Goal: Task Accomplishment & Management: Complete application form

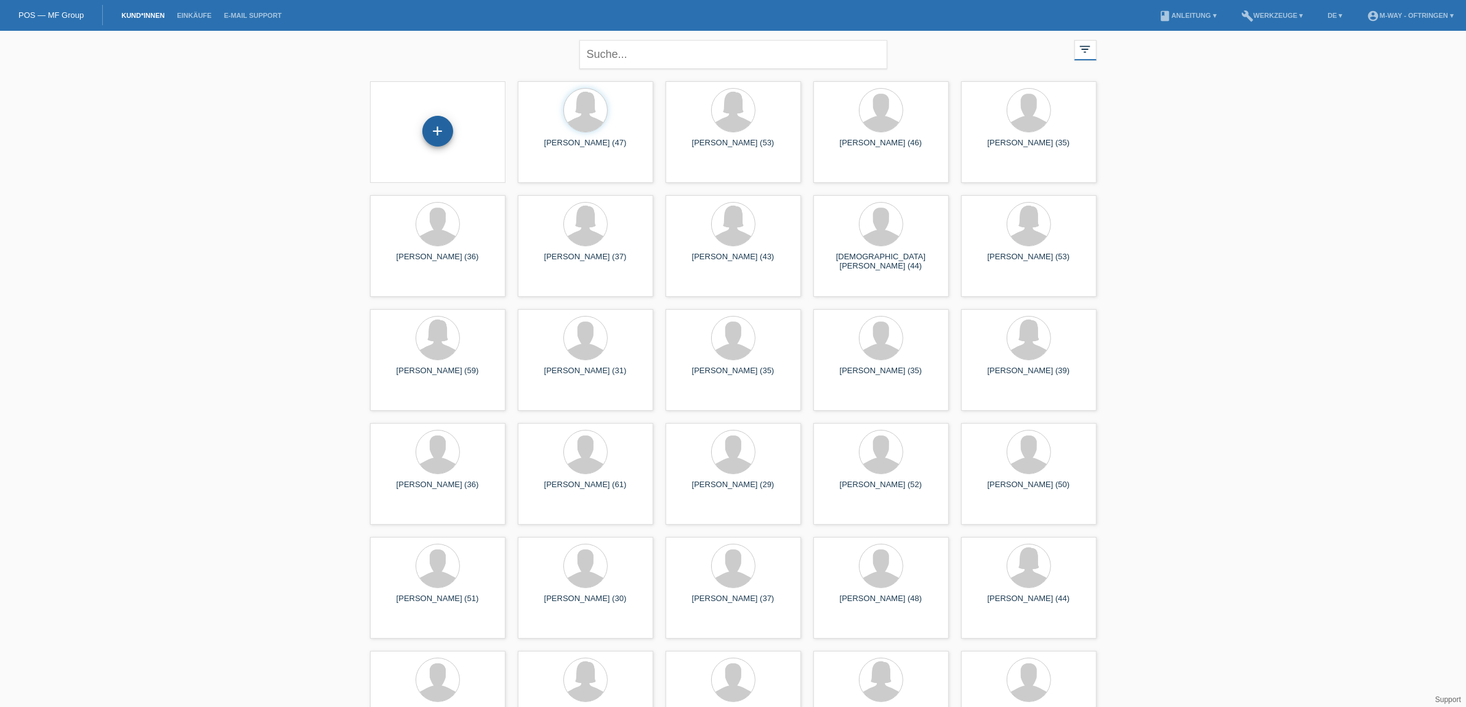
click at [439, 127] on div "+" at bounding box center [438, 131] width 31 height 31
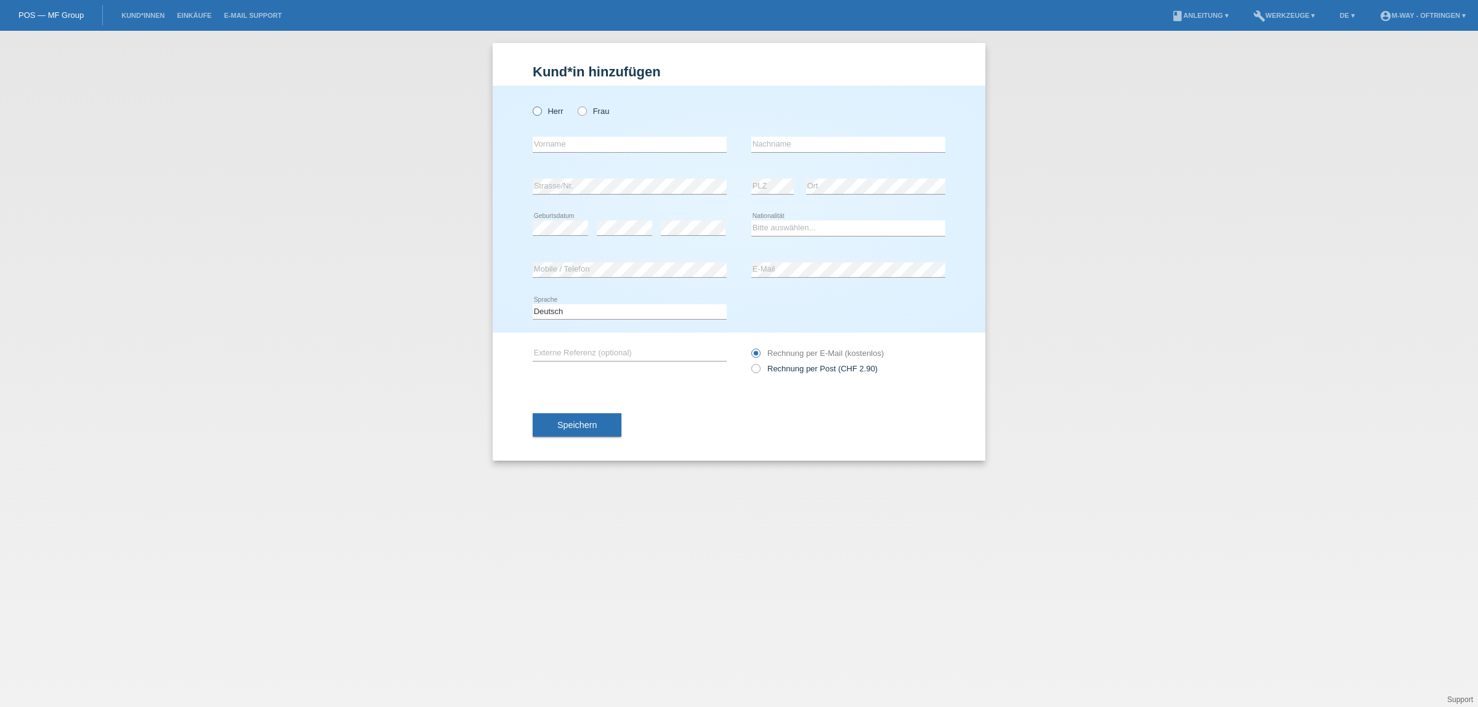
click at [531, 105] on icon at bounding box center [531, 105] width 0 height 0
click at [537, 108] on input "Herr" at bounding box center [537, 111] width 8 height 8
radio input "true"
click at [565, 145] on input "text" at bounding box center [630, 144] width 194 height 15
type input "[PERSON_NAME]"
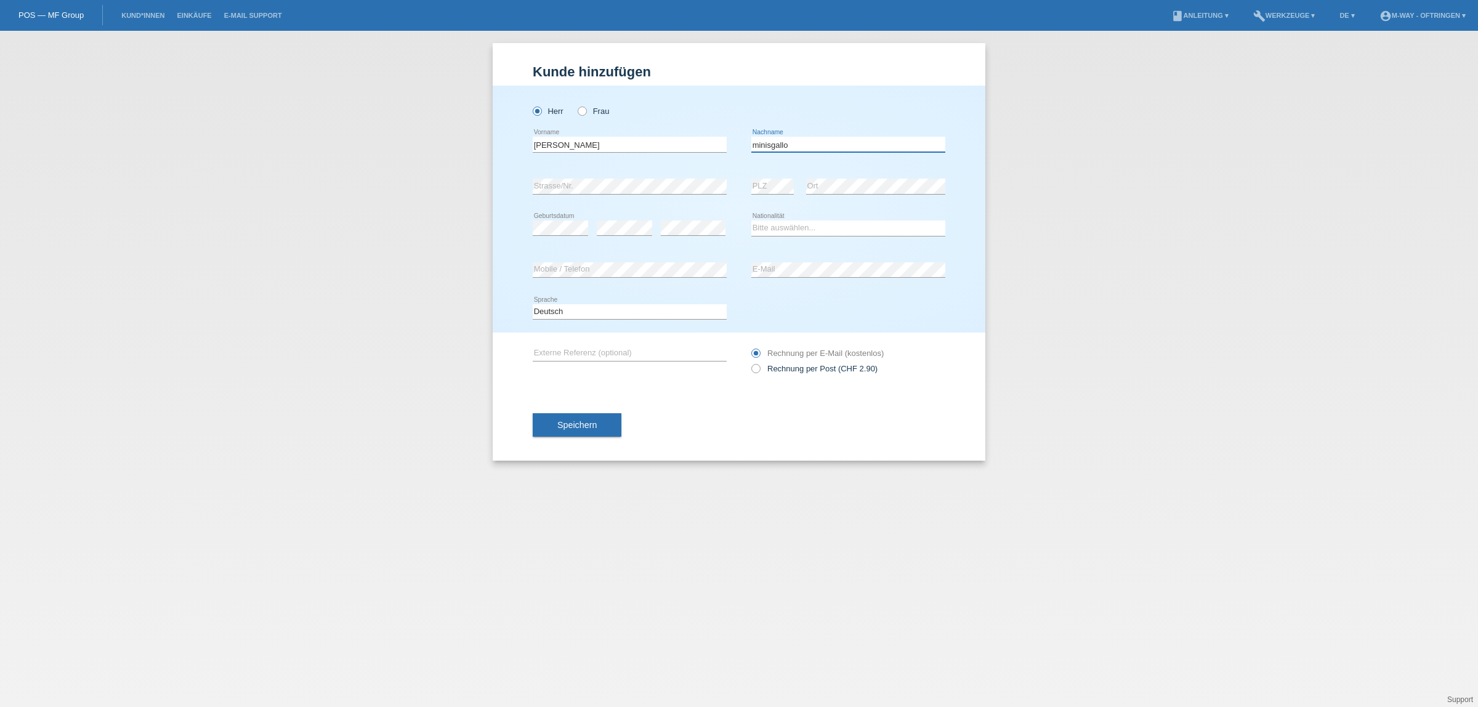
click at [759, 142] on input "minisgallo" at bounding box center [848, 144] width 194 height 15
type input "Minisgallo"
click at [783, 227] on select "Bitte auswählen... Schweiz Deutschland Liechtenstein Österreich ------------ Af…" at bounding box center [848, 227] width 194 height 15
select select "IT"
click at [751, 220] on select "Bitte auswählen... Schweiz Deutschland Liechtenstein Österreich ------------ Af…" at bounding box center [848, 227] width 194 height 15
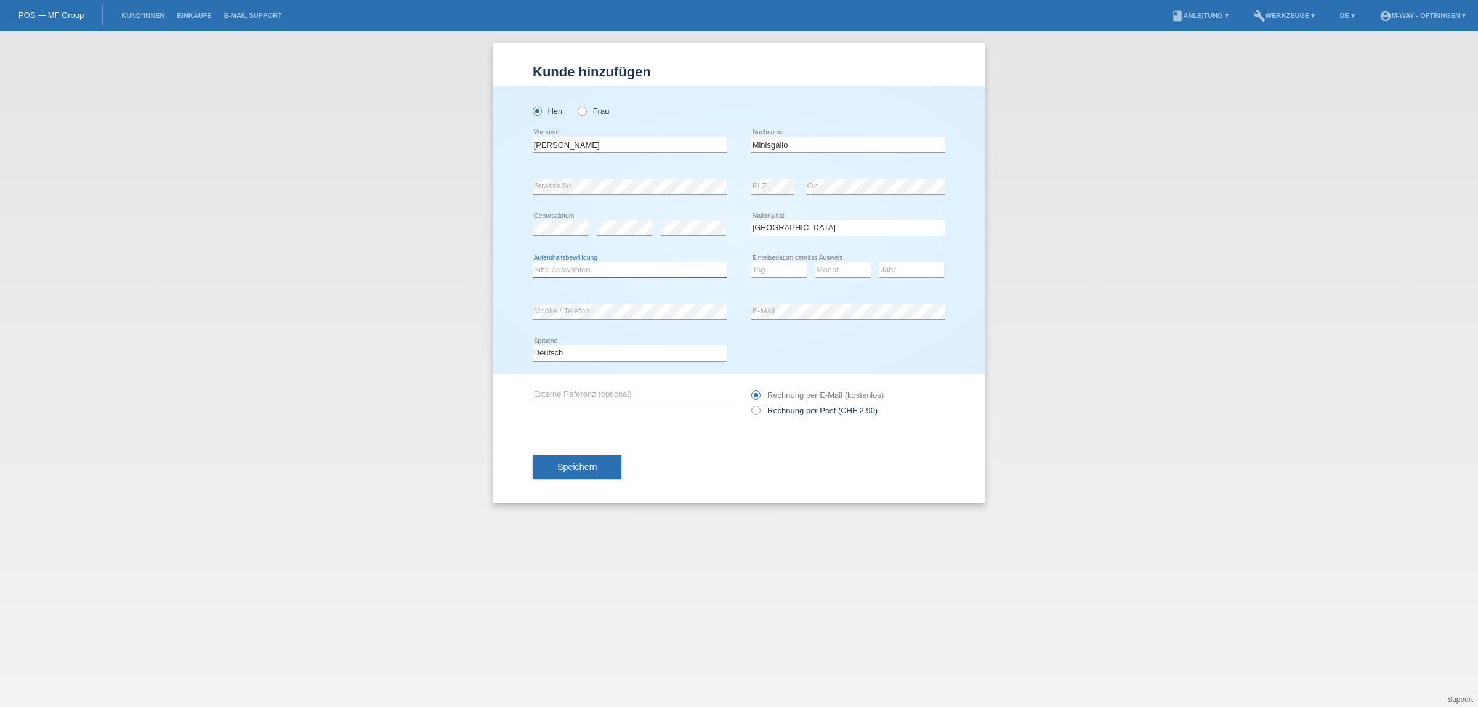
click at [576, 269] on select "Bitte auswählen... C B B - Flüchtlingsstatus Andere" at bounding box center [630, 269] width 194 height 15
select select "C"
click at [533, 262] on select "Bitte auswählen... C B B - Flüchtlingsstatus Andere" at bounding box center [630, 269] width 194 height 15
click at [775, 271] on select "Tag 01 02 03 04 05 06 07 08 09 10 11" at bounding box center [778, 269] width 55 height 15
select select "11"
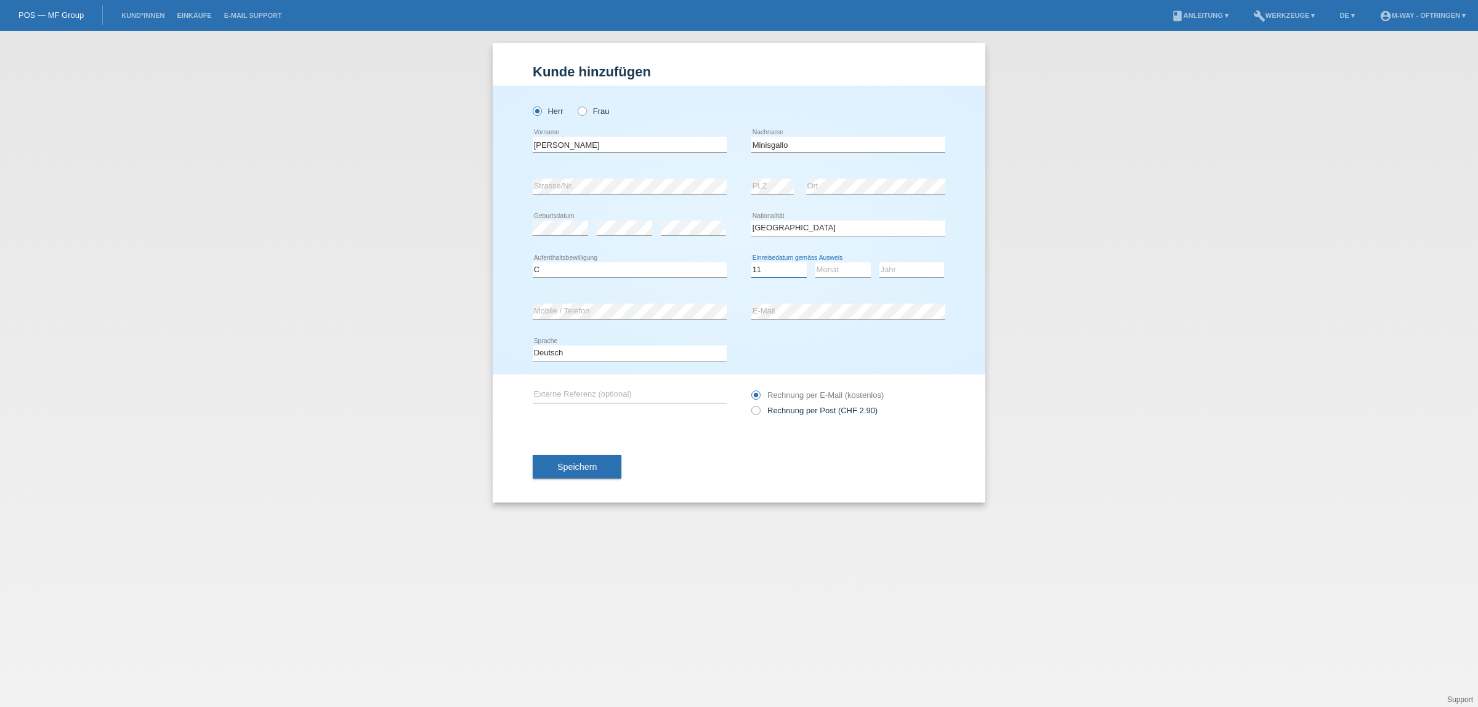
click at [751, 262] on select "Tag 01 02 03 04 05 06 07 08 09 10 11" at bounding box center [778, 269] width 55 height 15
click at [833, 271] on select "Monat 01 02 03 04 05 06 07 08 09 10 11" at bounding box center [842, 269] width 55 height 15
select select "04"
click at [815, 262] on select "Monat 01 02 03 04 05 06 07 08 09 10 11" at bounding box center [842, 269] width 55 height 15
click at [890, 265] on select "Jahr 2025 2024 2023 2022 2021 2020 2019 2018 2017 2016 2015 2014 2013 2012 2011…" at bounding box center [912, 269] width 65 height 15
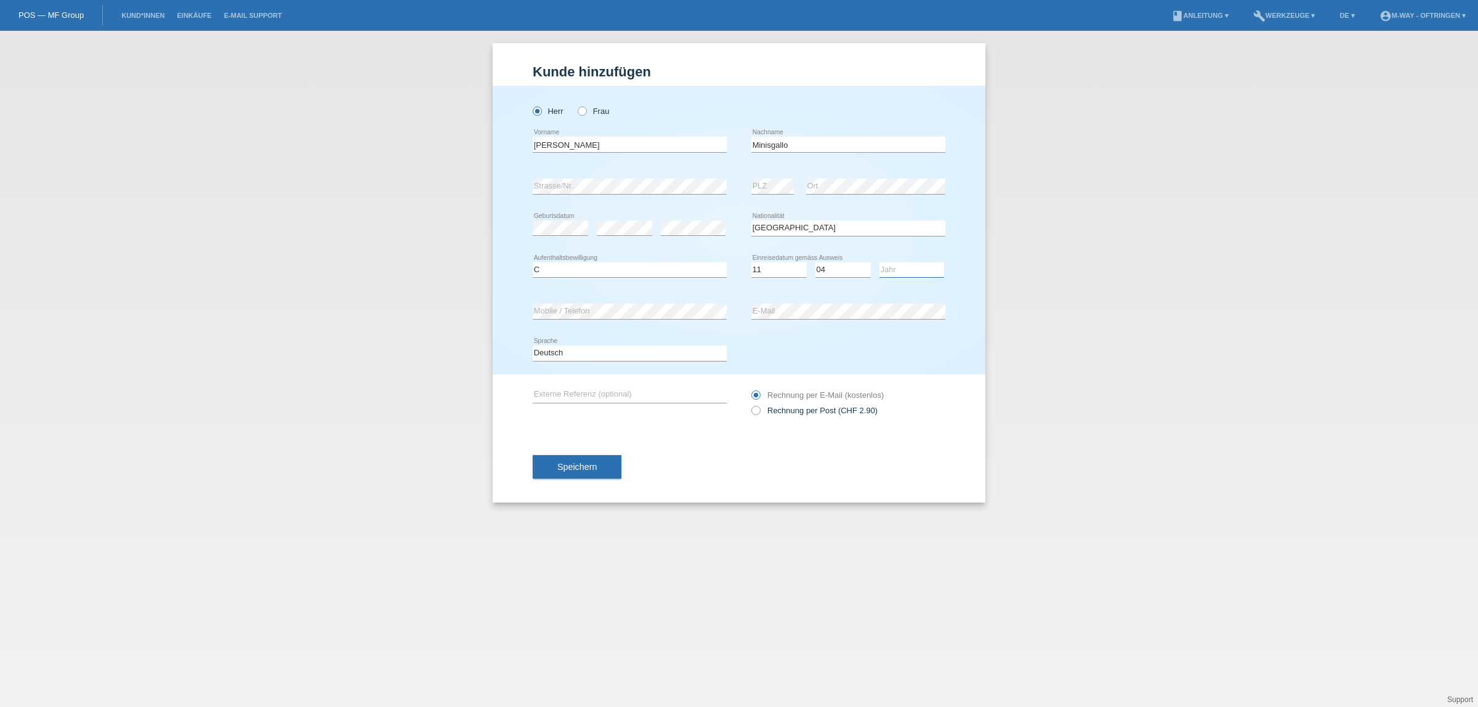
select select "1990"
click at [880, 262] on select "Jahr 2025 2024 2023 2022 2021 2020 2019 2018 2017 2016 2015 2014 2013 2012 2011…" at bounding box center [912, 269] width 65 height 15
click at [576, 465] on span "Speichern" at bounding box center [576, 467] width 39 height 10
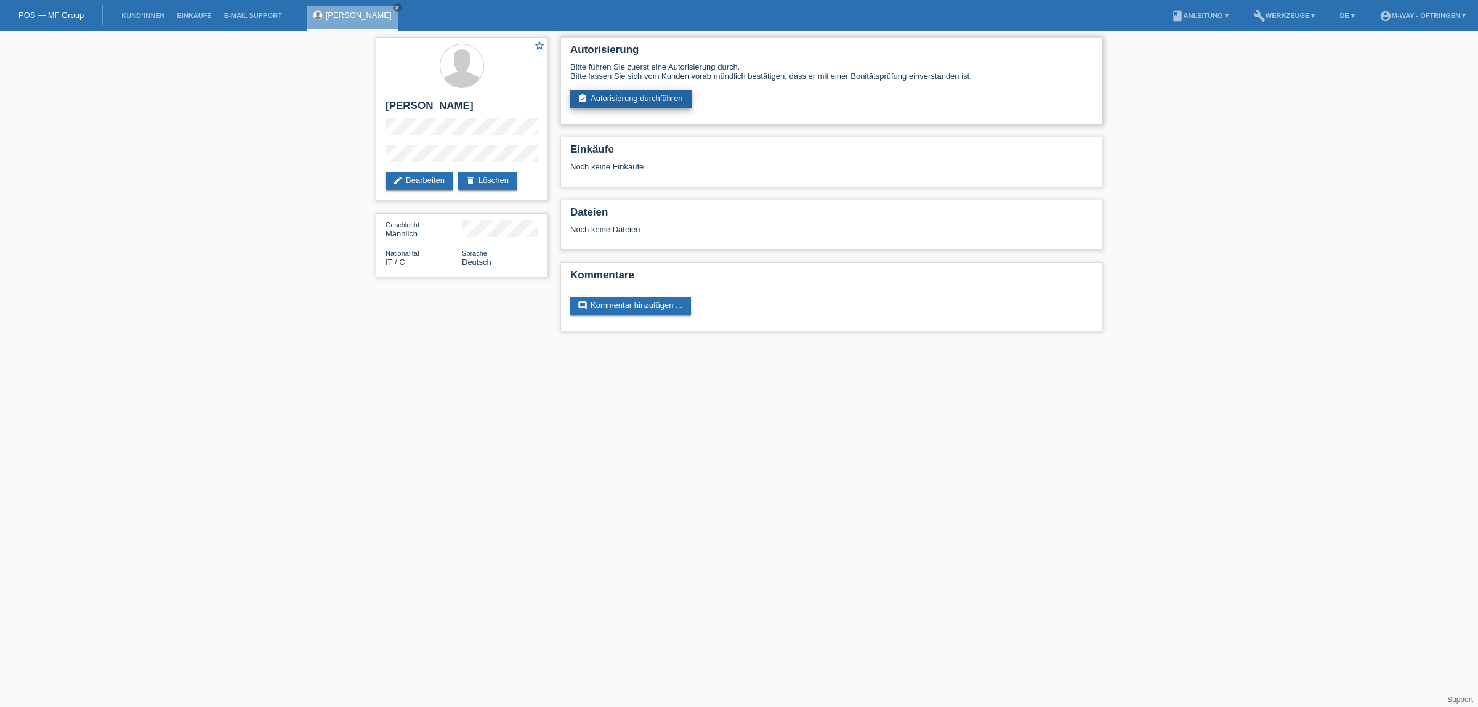
click at [660, 94] on link "assignment_turned_in Autorisierung durchführen" at bounding box center [630, 99] width 121 height 18
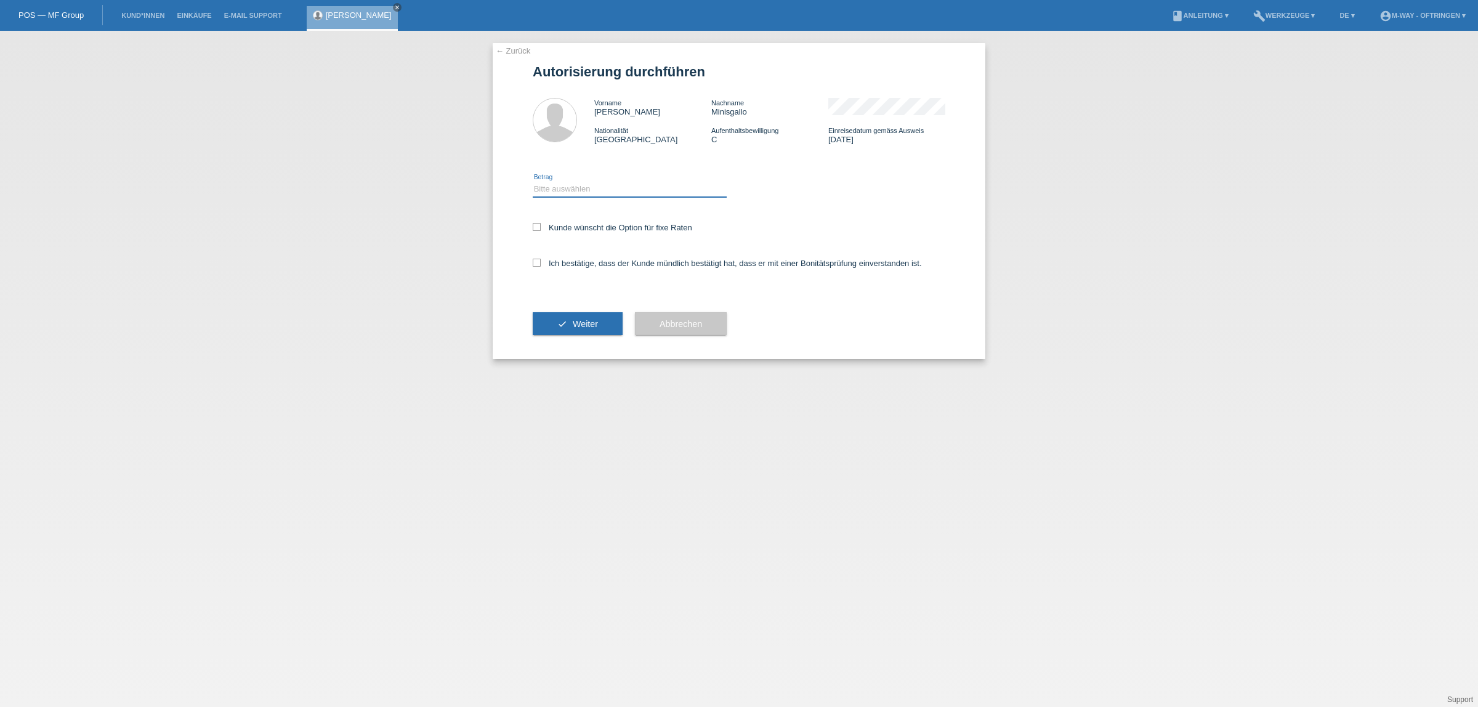
click at [557, 191] on select "Bitte auswählen CHF 1.00 - CHF 499.00 CHF 500.00 - CHF 1'999.00 CHF 2'000.00 - …" at bounding box center [630, 189] width 194 height 15
select select "3"
click at [533, 182] on select "Bitte auswählen CHF 1.00 - CHF 499.00 CHF 500.00 - CHF 1'999.00 CHF 2'000.00 - …" at bounding box center [630, 189] width 194 height 15
click at [540, 225] on icon at bounding box center [537, 227] width 8 height 8
click at [540, 225] on input "Kunde wünscht die Option für fixe Raten" at bounding box center [537, 227] width 8 height 8
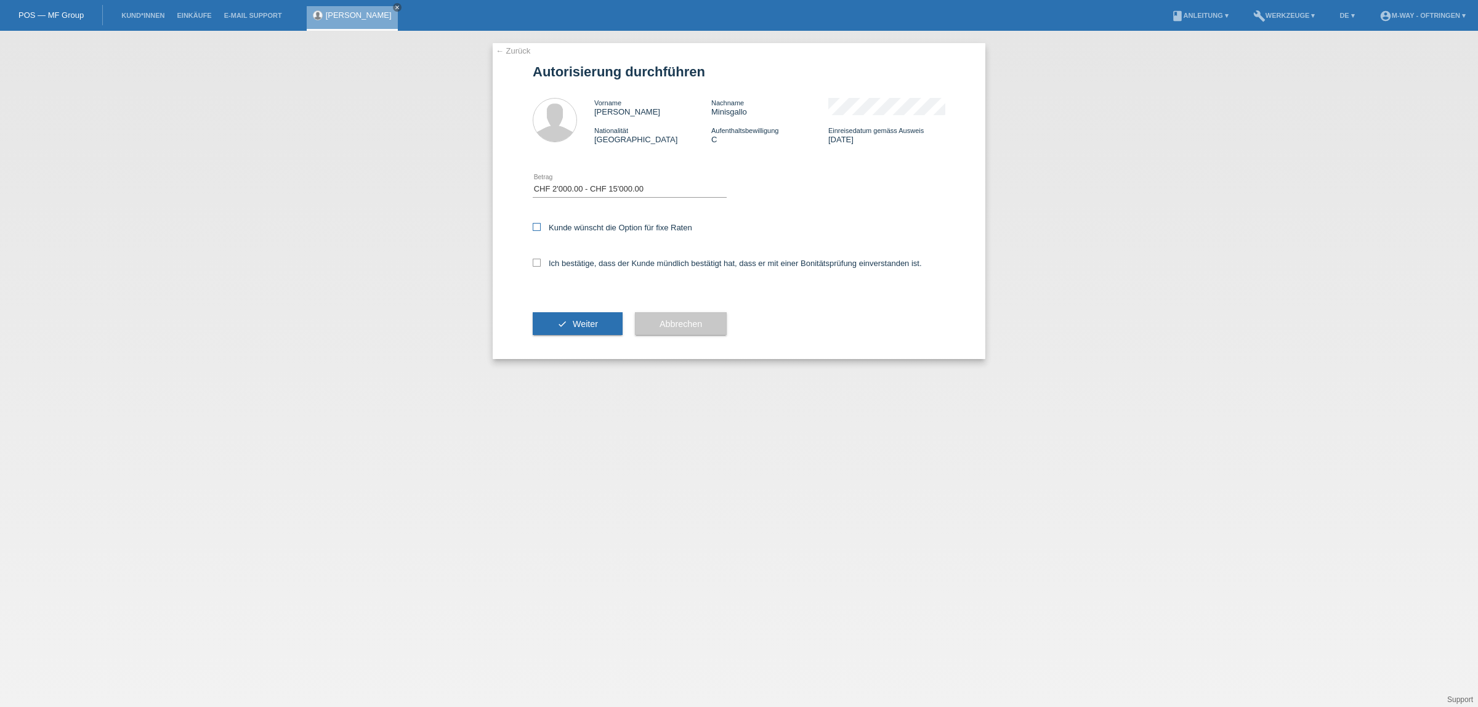
checkbox input "true"
click at [538, 260] on icon at bounding box center [537, 263] width 8 height 8
click at [538, 260] on input "Ich bestätige, dass der Kunde mündlich bestätigt hat, dass er mit einer Bonität…" at bounding box center [537, 263] width 8 height 8
checkbox input "true"
click at [568, 321] on button "check Weiter" at bounding box center [578, 323] width 90 height 23
